Goal: Information Seeking & Learning: Learn about a topic

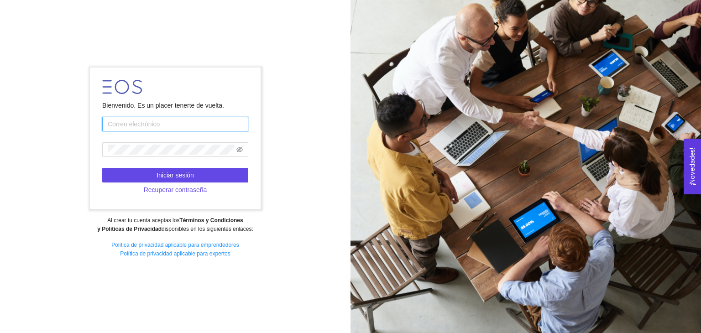
type input "[EMAIL_ADDRESS][DOMAIN_NAME]"
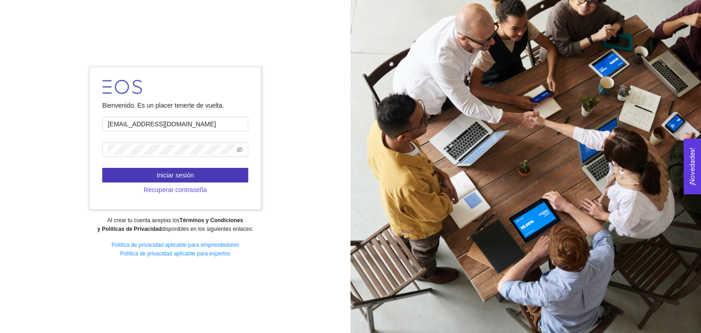
click at [201, 173] on button "Iniciar sesión" at bounding box center [175, 175] width 146 height 15
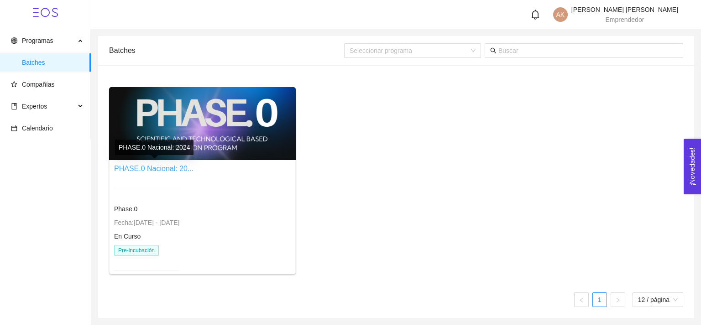
click at [163, 167] on link "PHASE.0 Nacional: 20..." at bounding box center [153, 169] width 79 height 8
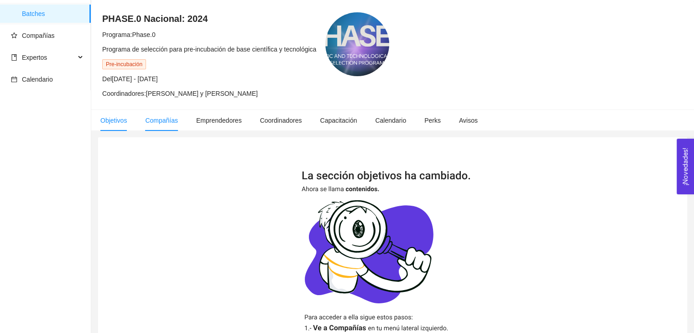
scroll to position [49, 0]
click at [157, 121] on span "Compañías" at bounding box center [161, 119] width 33 height 7
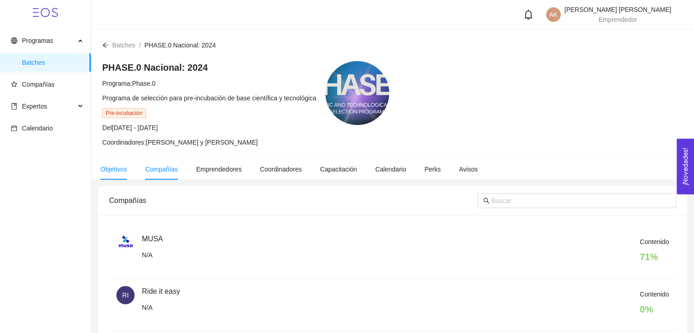
click at [109, 168] on span "Objetivos" at bounding box center [113, 169] width 26 height 7
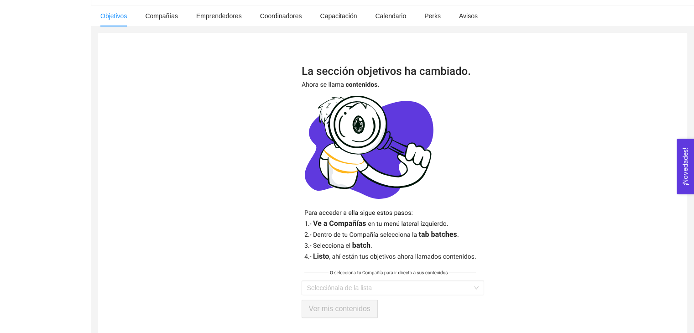
scroll to position [179, 0]
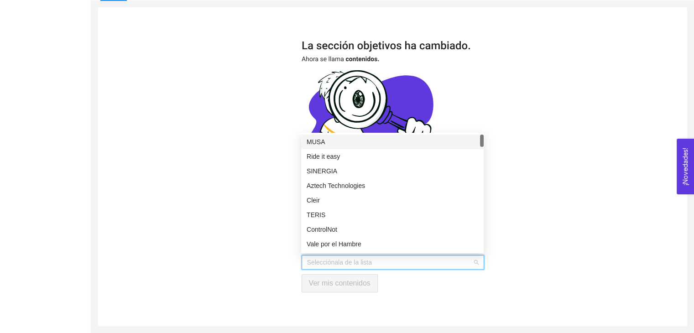
click at [336, 262] on input "search" at bounding box center [389, 263] width 165 height 14
type input "Bli"
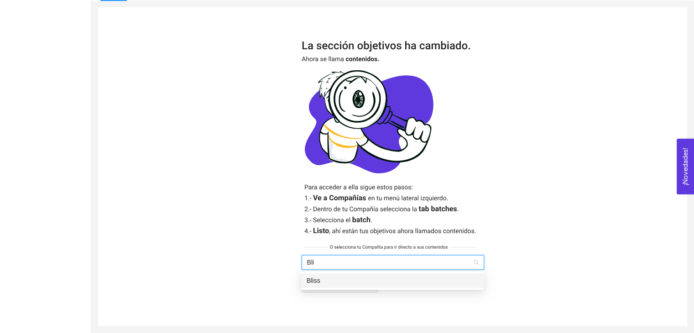
click at [343, 277] on div "Bliss" at bounding box center [393, 281] width 172 height 10
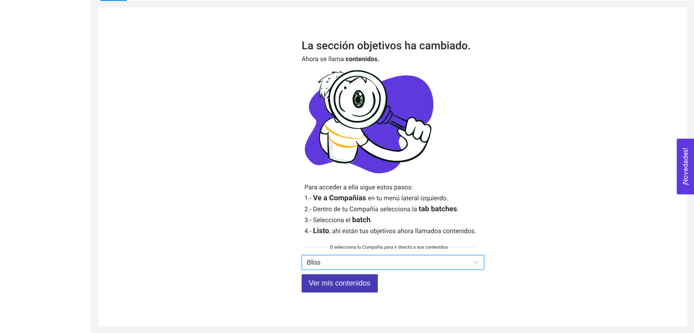
click at [338, 282] on span "Ver mis contenidos" at bounding box center [340, 283] width 62 height 11
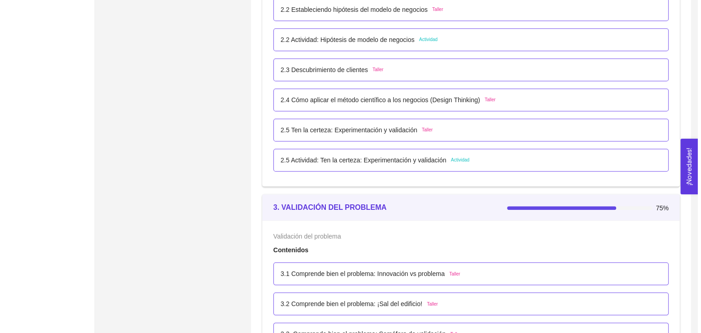
scroll to position [958, 0]
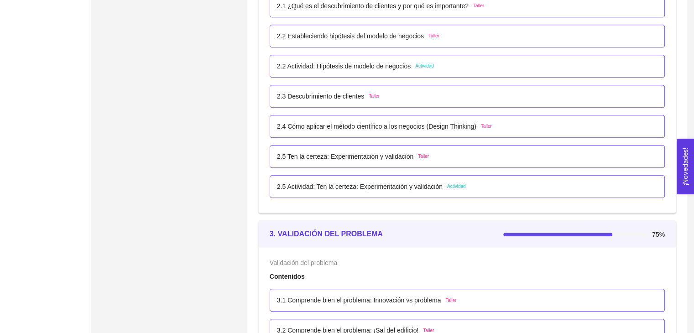
click at [379, 158] on p "2.5 Ten la certeza: Experimentación y validación" at bounding box center [345, 157] width 137 height 10
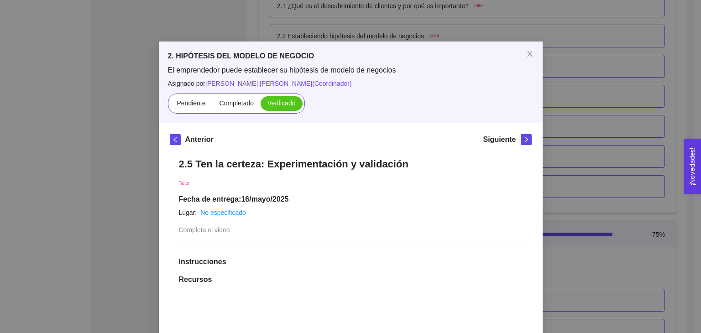
scroll to position [0, 0]
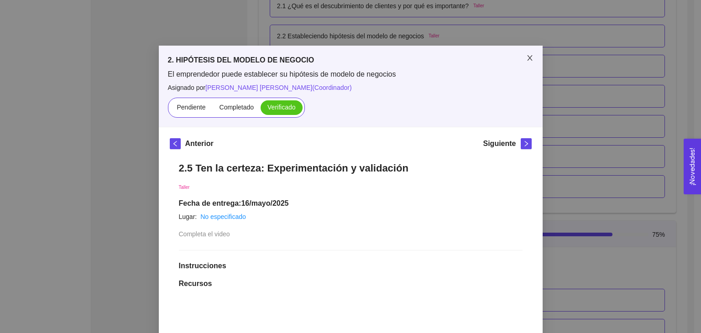
click at [526, 62] on icon "close" at bounding box center [529, 57] width 7 height 7
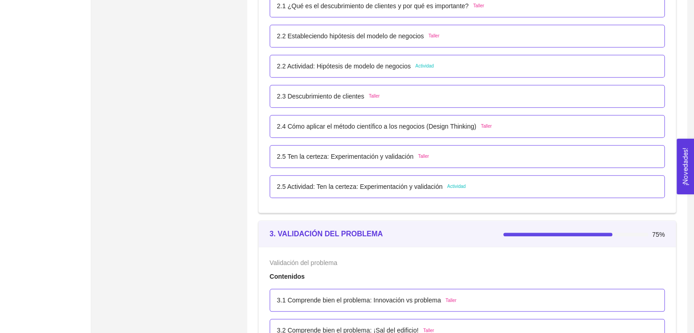
click at [441, 193] on div "2.5 Actividad: Ten la certeza: Experimentación y validación Actividad" at bounding box center [467, 186] width 395 height 23
click at [420, 185] on p "2.5 Actividad: Ten la certeza: Experimentación y validación" at bounding box center [360, 187] width 166 height 10
